Goal: Transaction & Acquisition: Purchase product/service

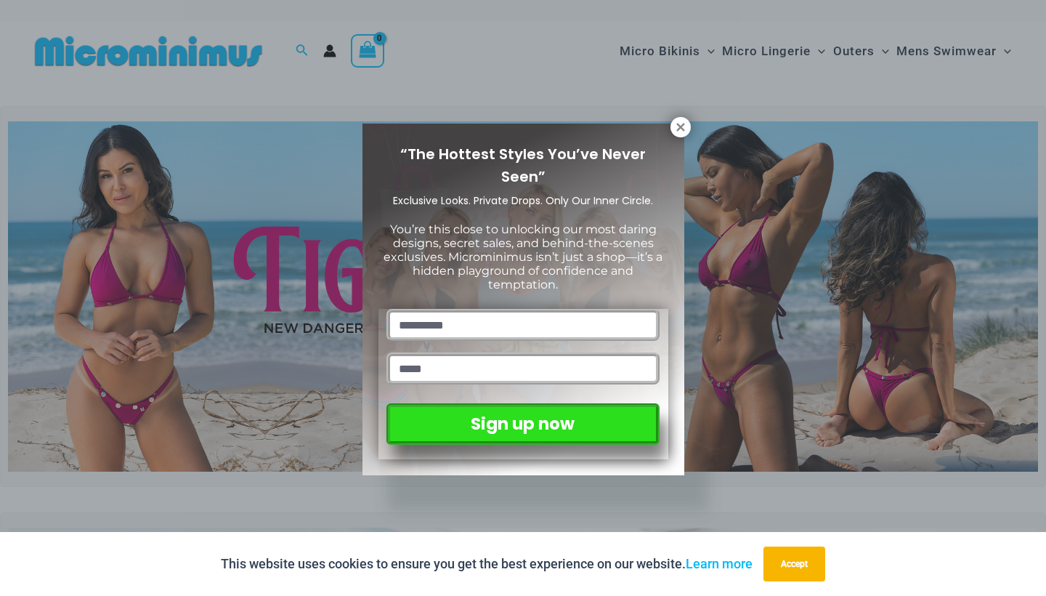
click at [301, 51] on div "“The Hottest Styles You’ve Never Seen” Exclusive Looks. Private Drops. Only Our…" at bounding box center [523, 298] width 1046 height 596
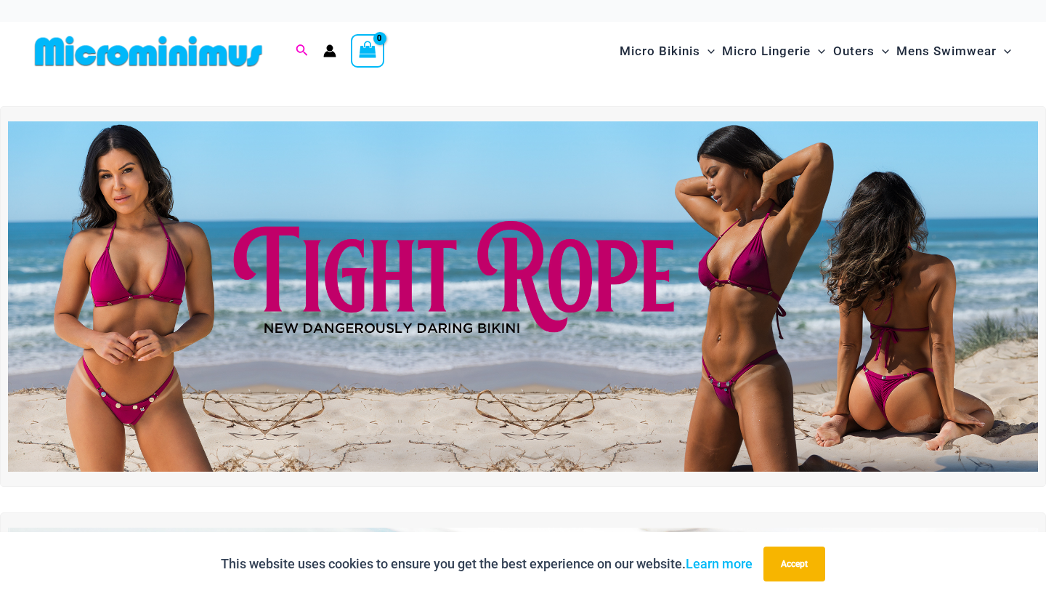
click at [301, 51] on icon "Search icon link" at bounding box center [302, 50] width 12 height 13
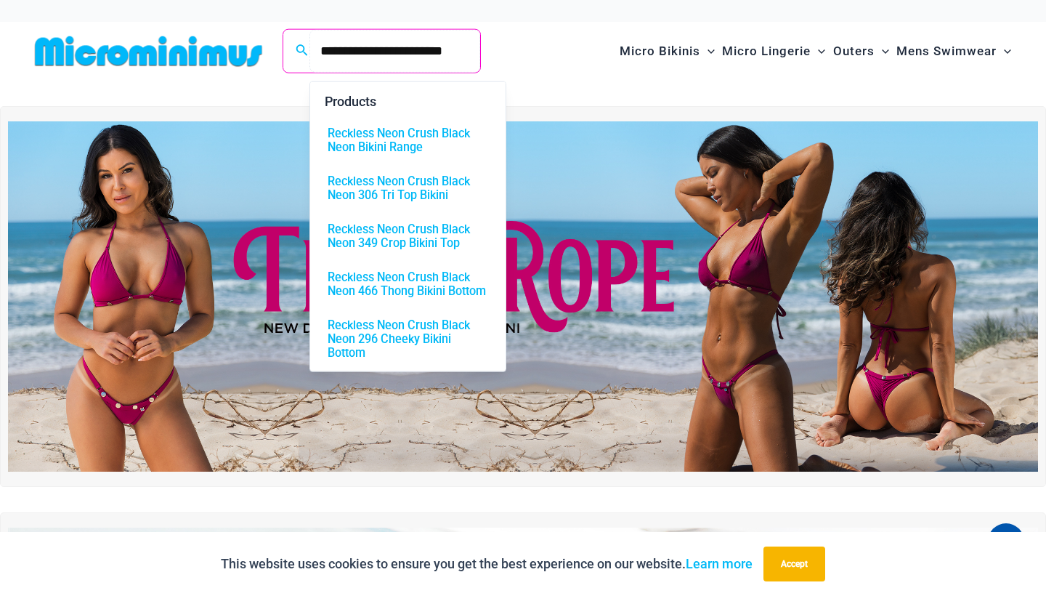
type input "**********"
click button "Search" at bounding box center [0, 0] width 0 height 0
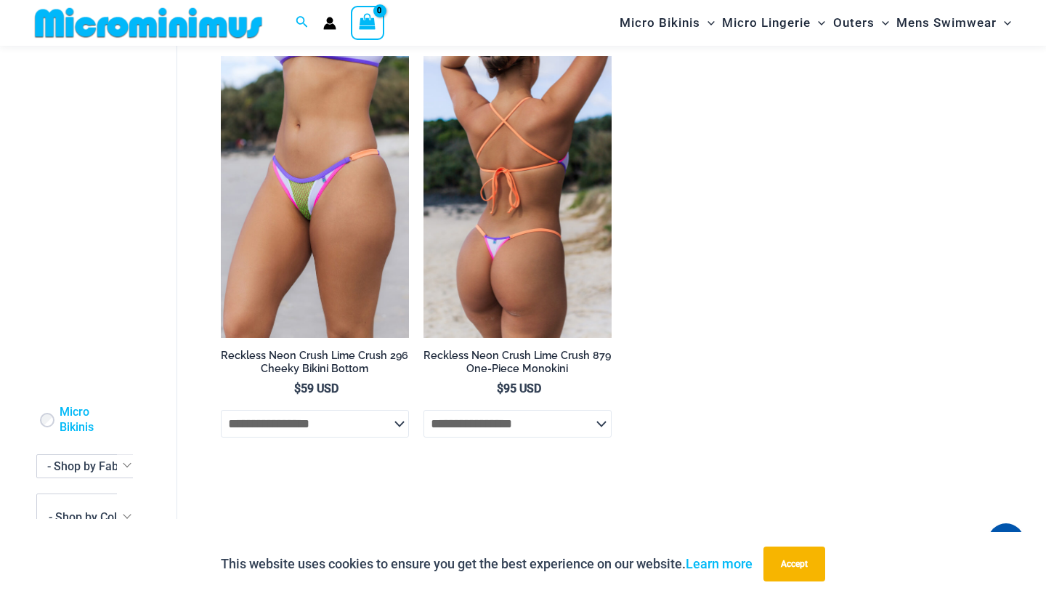
scroll to position [537, 0]
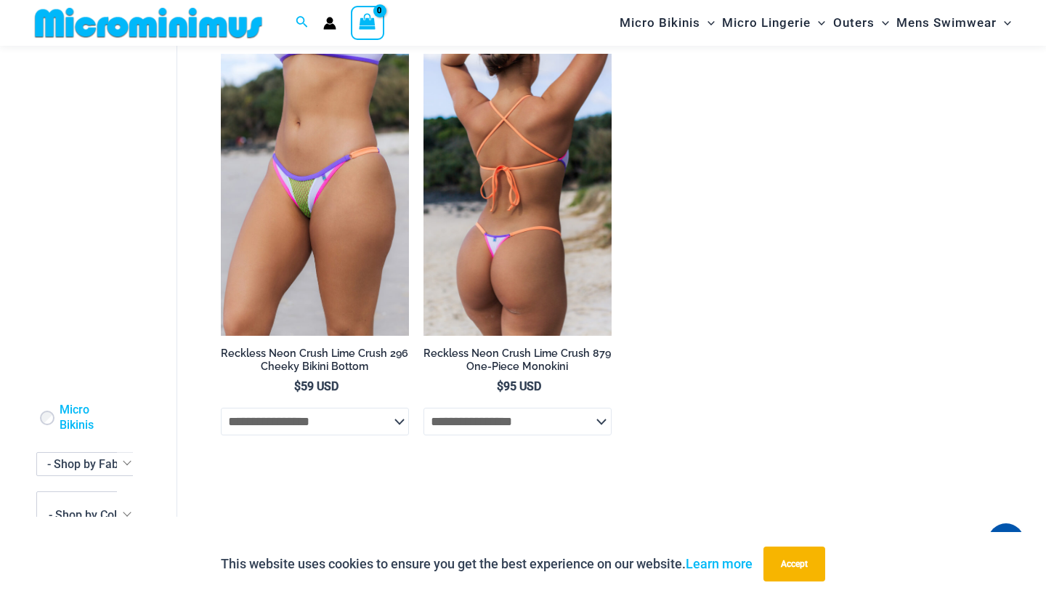
click at [445, 199] on img at bounding box center [517, 195] width 188 height 282
